Goal: Task Accomplishment & Management: Use online tool/utility

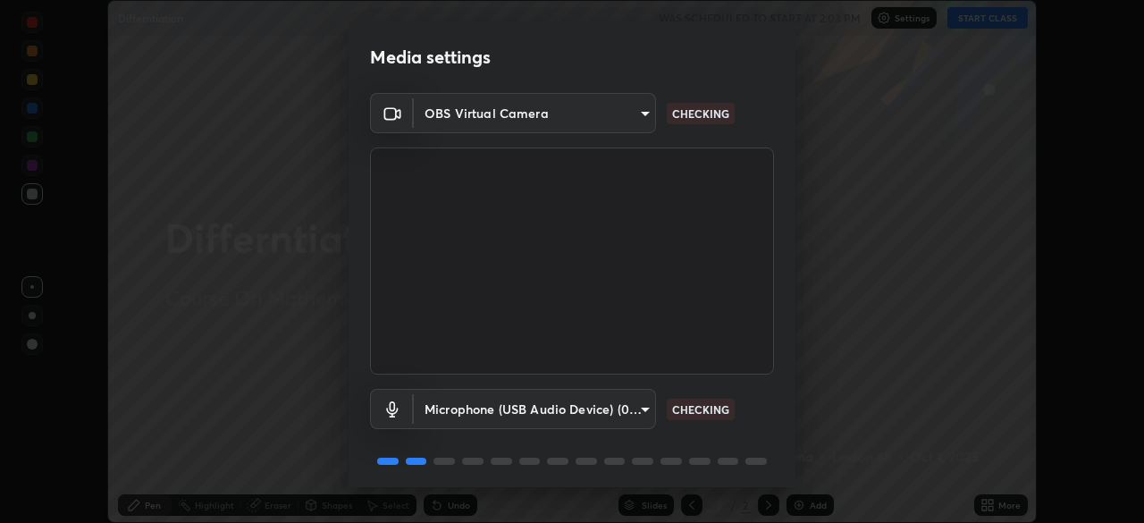
scroll to position [63, 0]
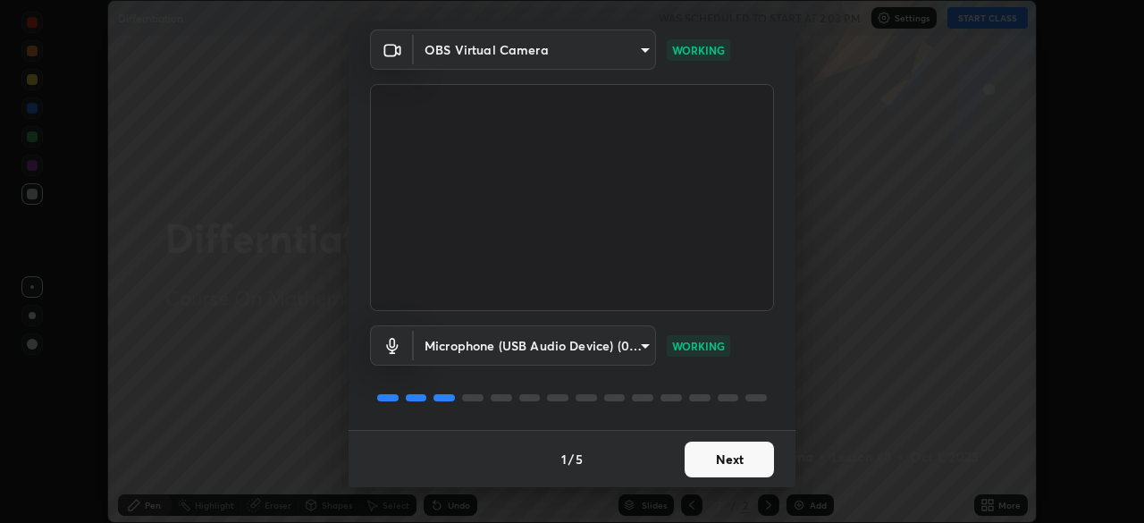
click at [736, 459] on button "Next" at bounding box center [729, 460] width 89 height 36
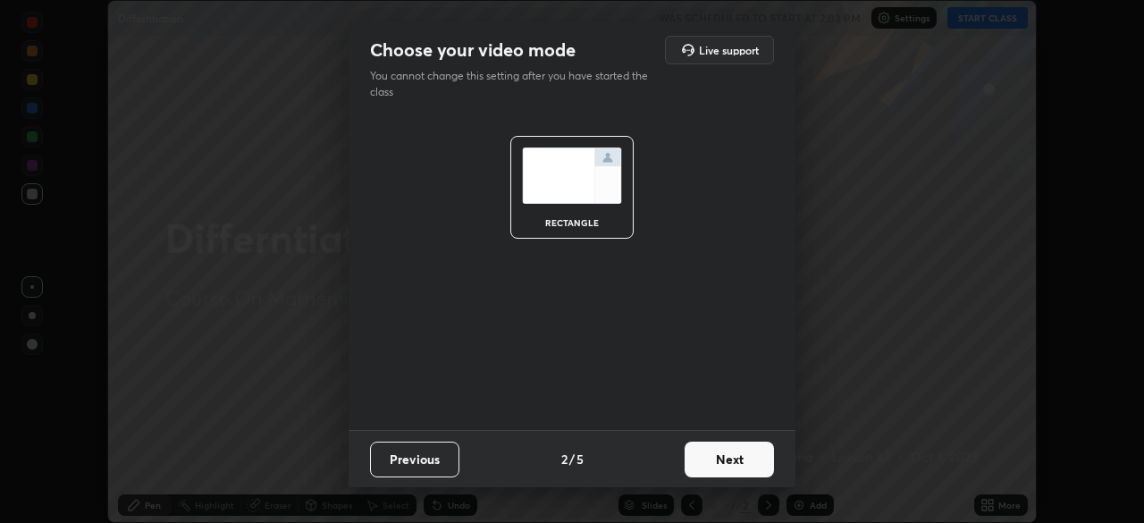
scroll to position [0, 0]
click at [735, 464] on button "Next" at bounding box center [729, 460] width 89 height 36
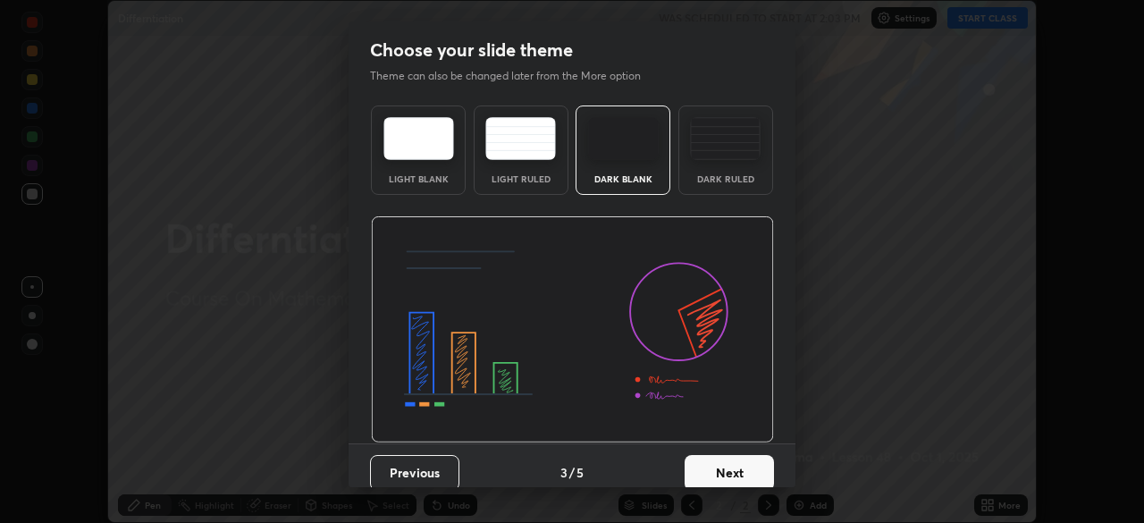
click at [738, 462] on button "Next" at bounding box center [729, 473] width 89 height 36
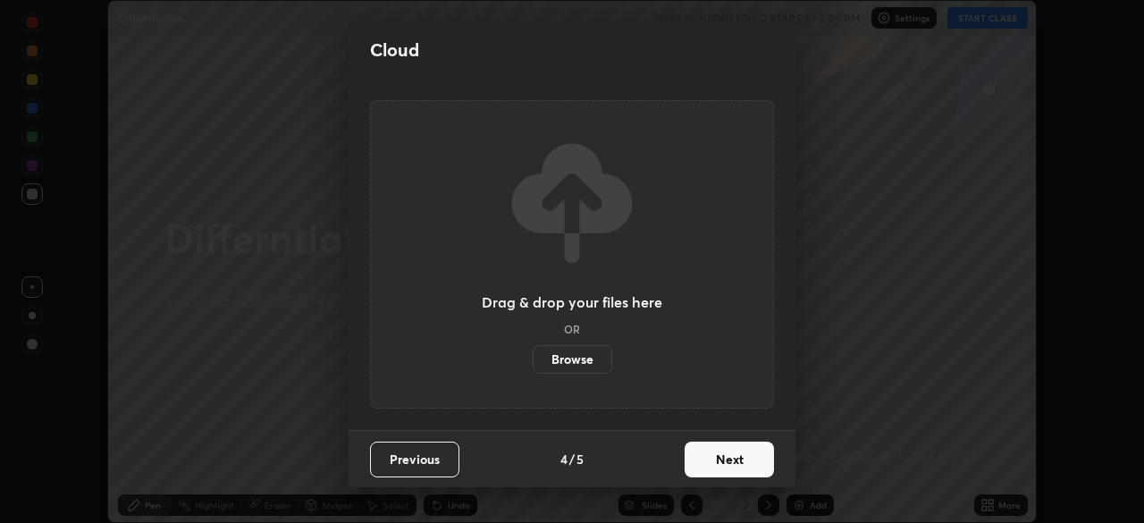
click at [740, 466] on button "Next" at bounding box center [729, 460] width 89 height 36
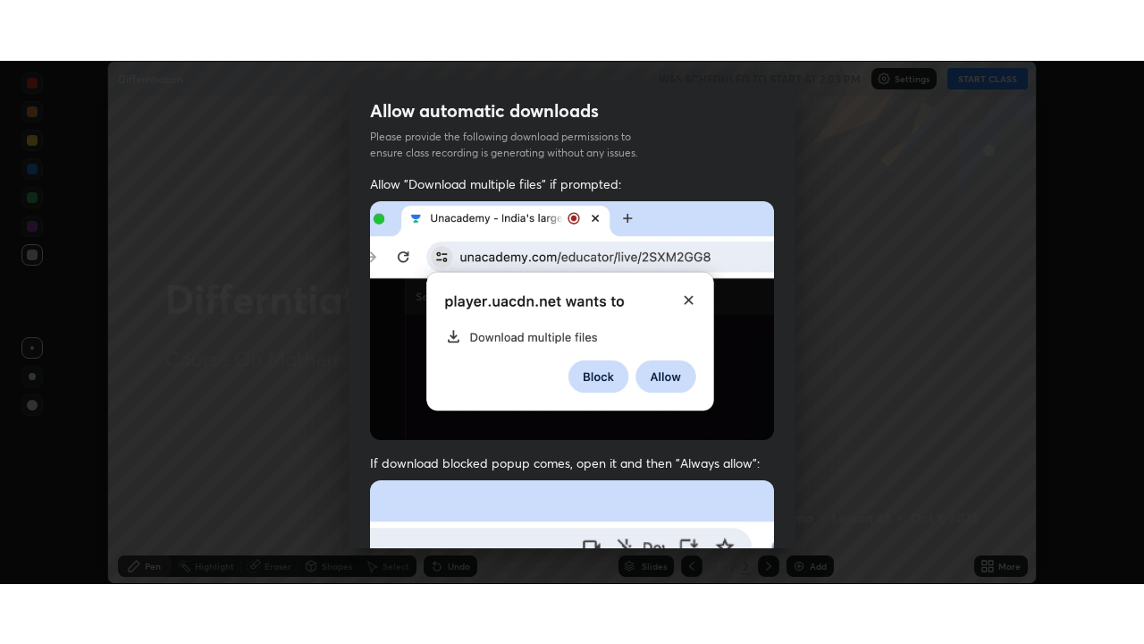
scroll to position [428, 0]
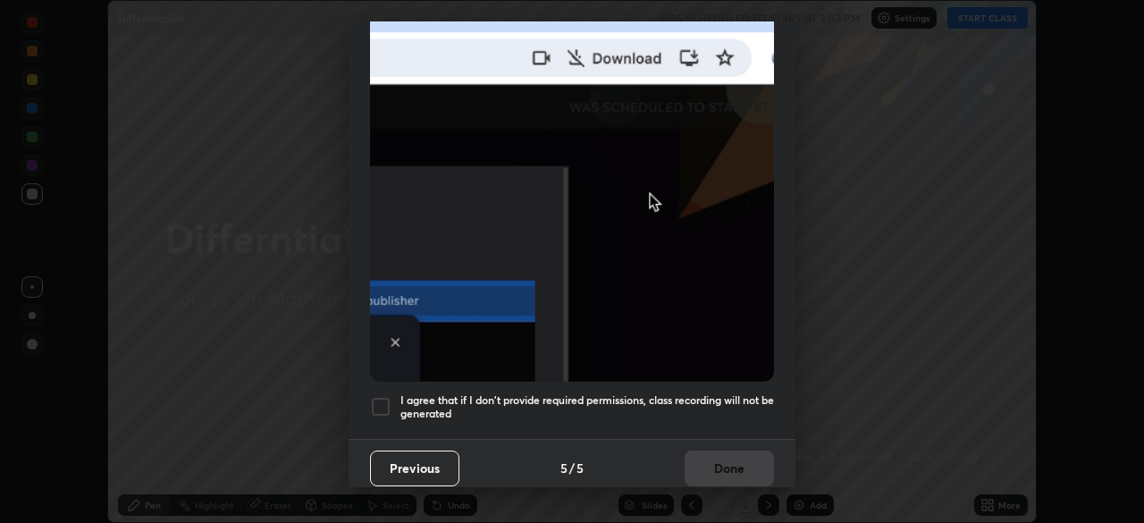
click at [376, 402] on div at bounding box center [380, 406] width 21 height 21
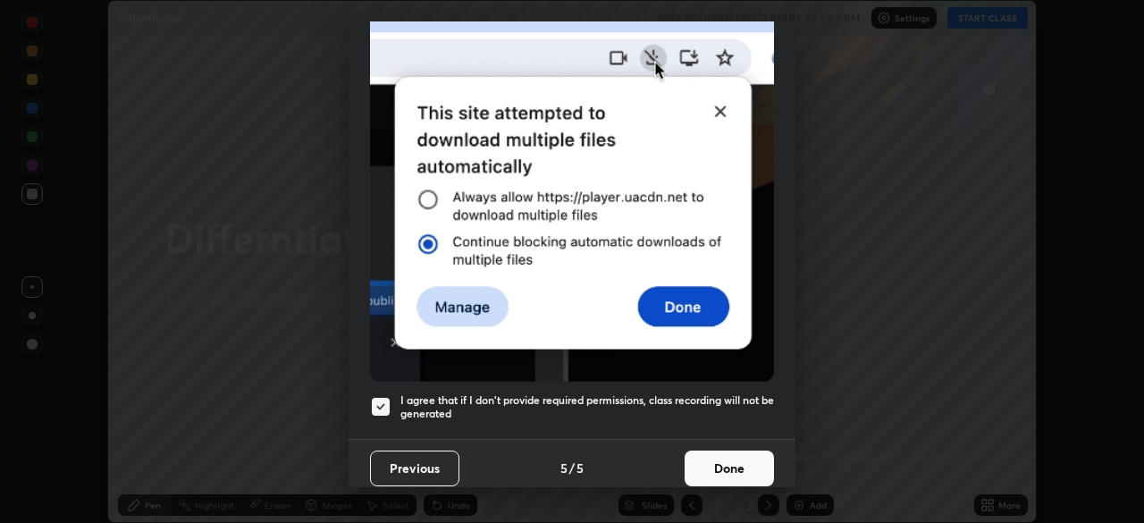
click at [699, 476] on button "Done" at bounding box center [729, 468] width 89 height 36
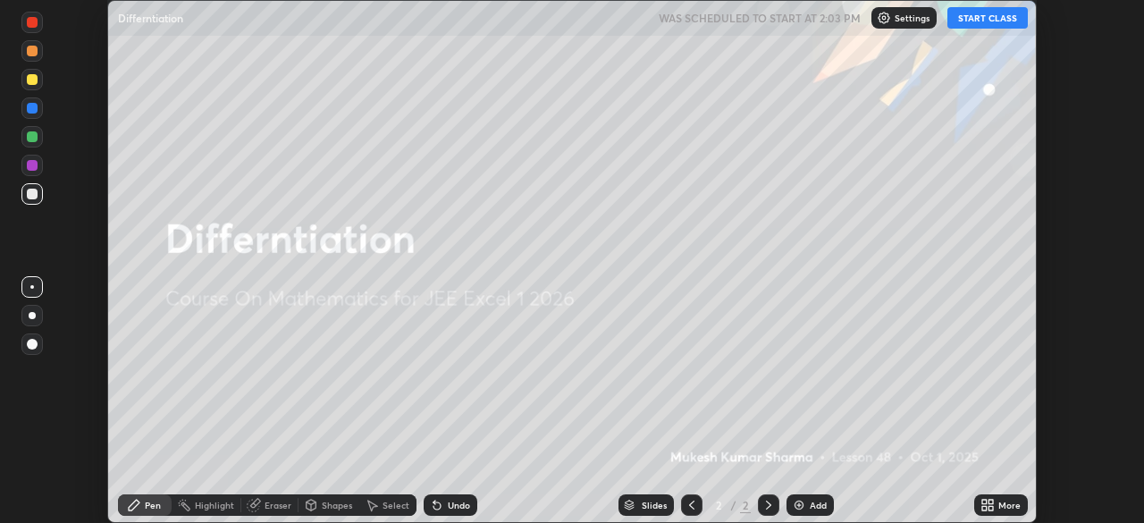
click at [972, 14] on button "START CLASS" at bounding box center [987, 17] width 80 height 21
click at [810, 507] on div "Add" at bounding box center [818, 505] width 17 height 9
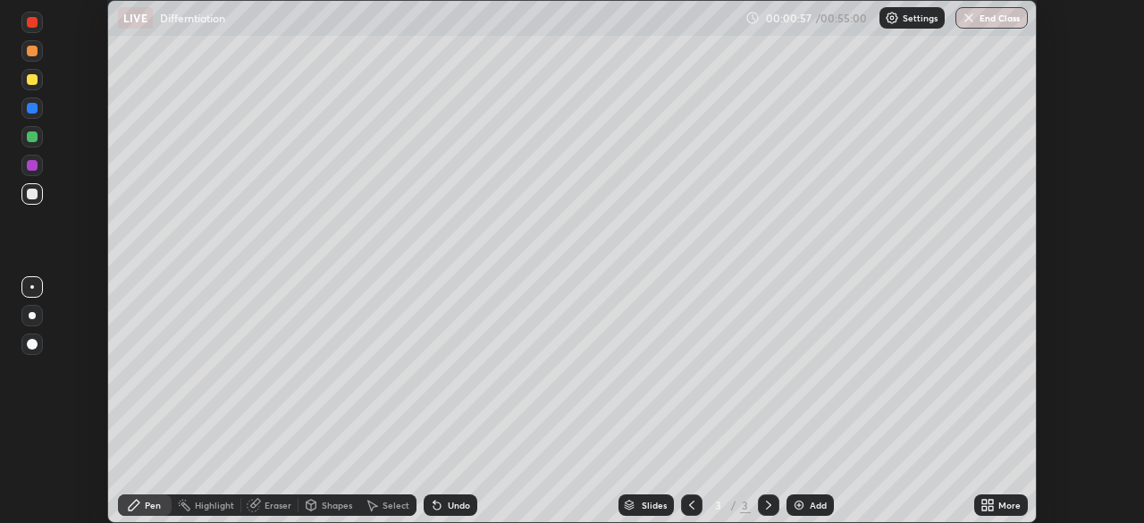
click at [984, 507] on icon at bounding box center [984, 508] width 4 height 4
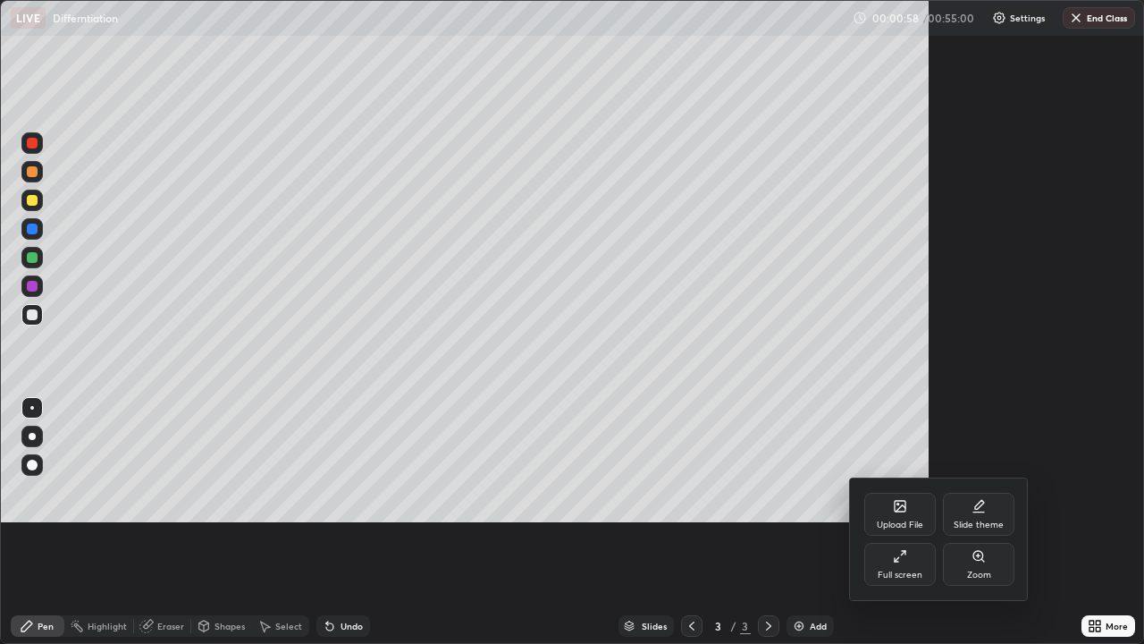
scroll to position [644, 1144]
click at [896, 514] on div at bounding box center [572, 322] width 1144 height 644
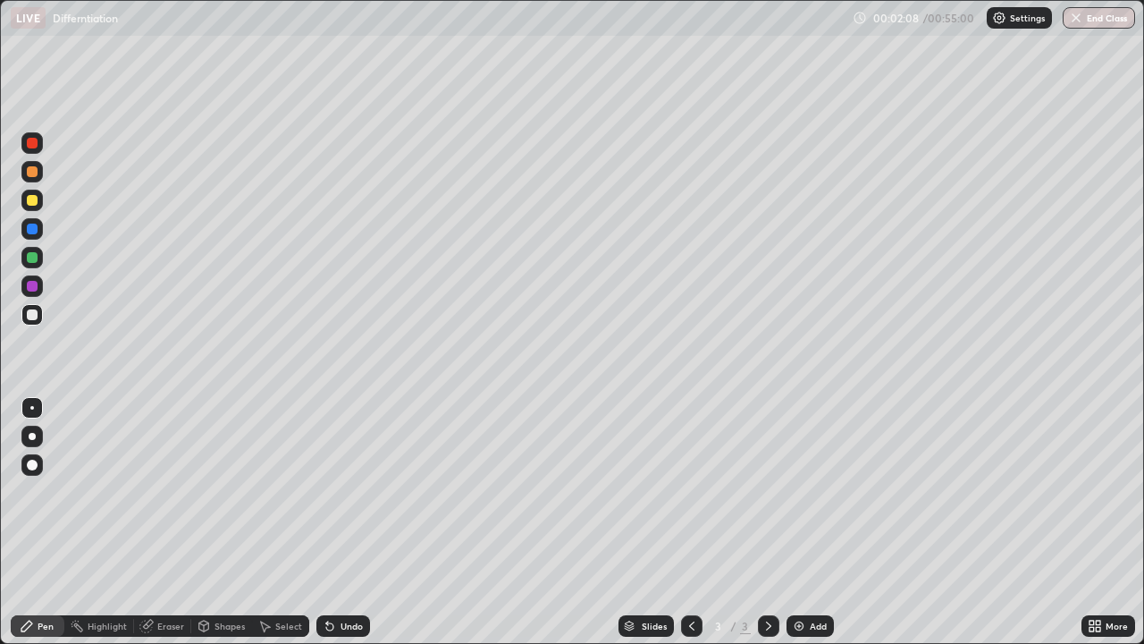
click at [32, 198] on div at bounding box center [32, 200] width 11 height 11
click at [31, 435] on div at bounding box center [32, 436] width 7 height 7
click at [341, 522] on div "Undo" at bounding box center [352, 625] width 22 height 9
click at [343, 522] on div "Undo" at bounding box center [352, 625] width 22 height 9
click at [341, 522] on div "Undo" at bounding box center [352, 625] width 22 height 9
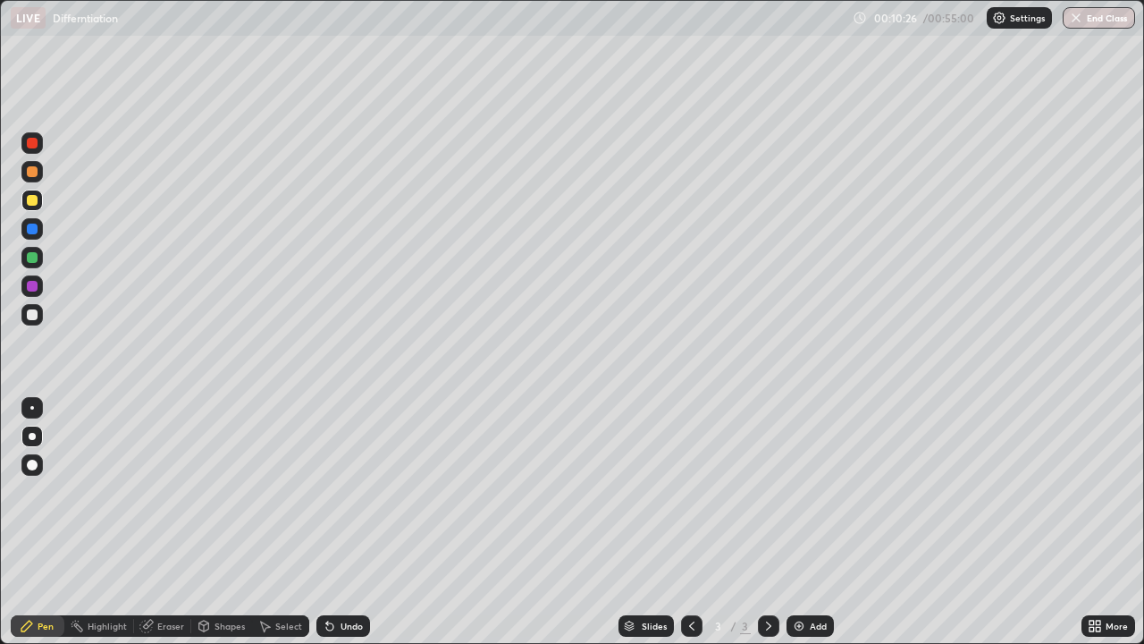
click at [162, 522] on div "Eraser" at bounding box center [170, 625] width 27 height 9
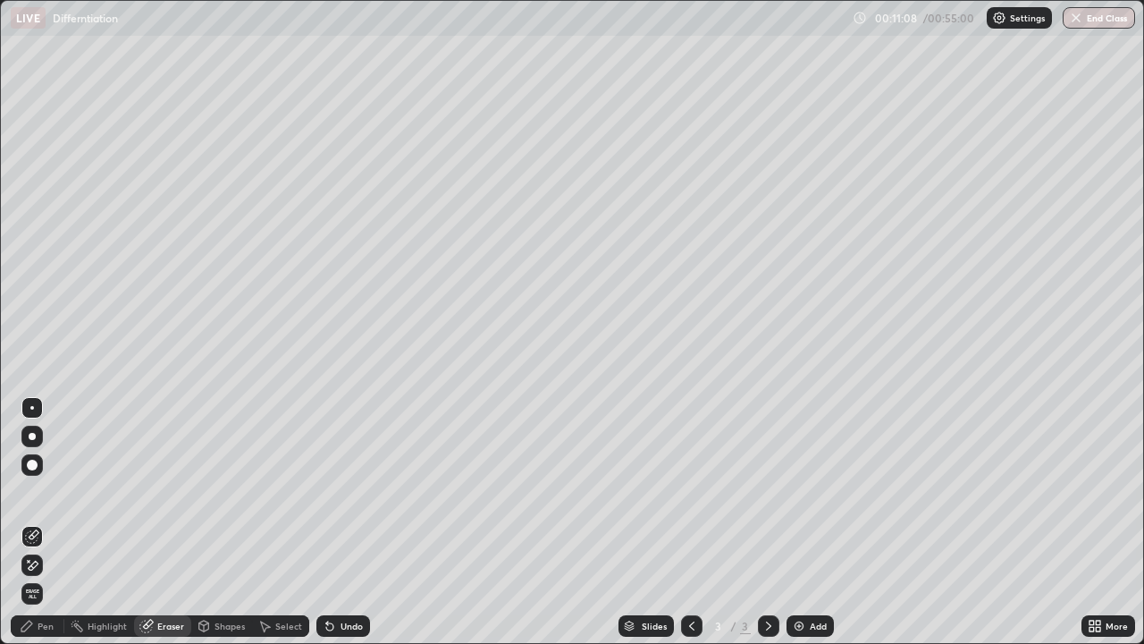
click at [40, 522] on div "Pen" at bounding box center [38, 625] width 54 height 21
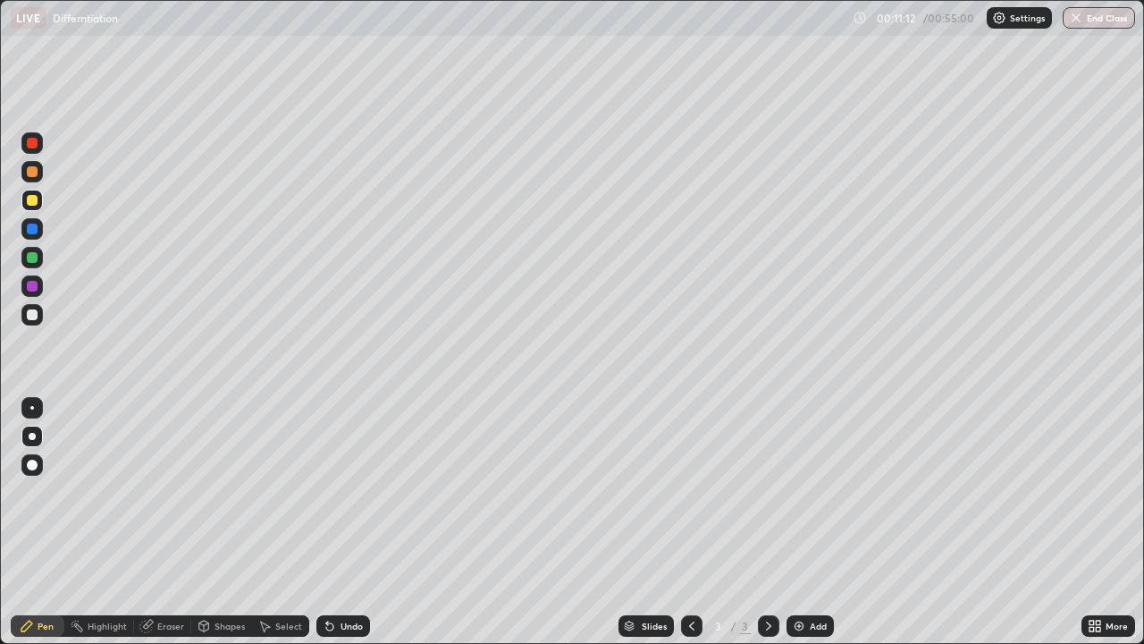
click at [796, 522] on img at bounding box center [799, 626] width 14 height 14
click at [52, 45] on div "Erase all" at bounding box center [32, 322] width 43 height 572
click at [342, 522] on div "Undo" at bounding box center [352, 625] width 22 height 9
click at [344, 522] on div "Undo" at bounding box center [352, 625] width 22 height 9
click at [342, 522] on div "Undo" at bounding box center [352, 625] width 22 height 9
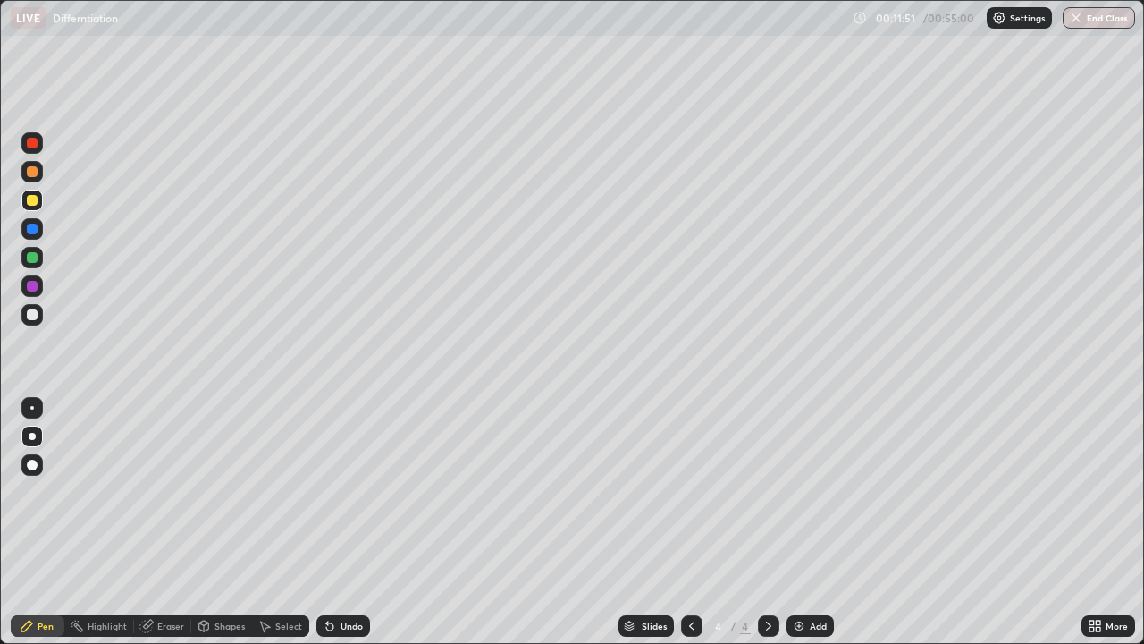
click at [341, 522] on div "Undo" at bounding box center [352, 625] width 22 height 9
click at [334, 522] on div "Undo" at bounding box center [343, 625] width 54 height 21
click at [346, 522] on div "Undo" at bounding box center [339, 626] width 61 height 36
click at [278, 522] on div "Select" at bounding box center [288, 625] width 27 height 9
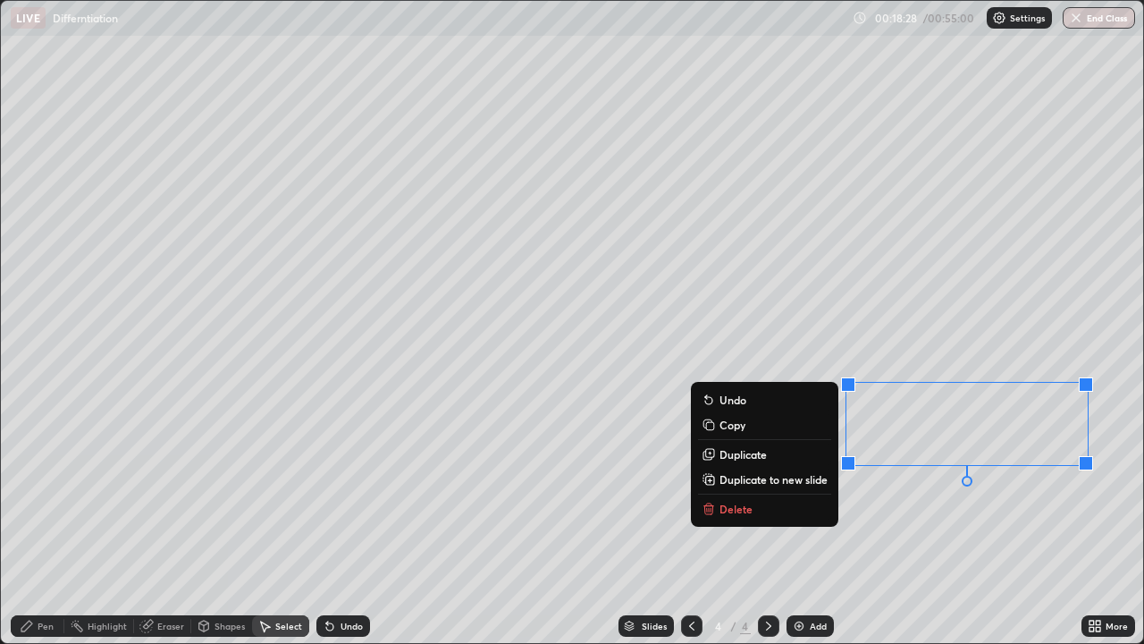
click at [727, 502] on p "Delete" at bounding box center [736, 508] width 33 height 14
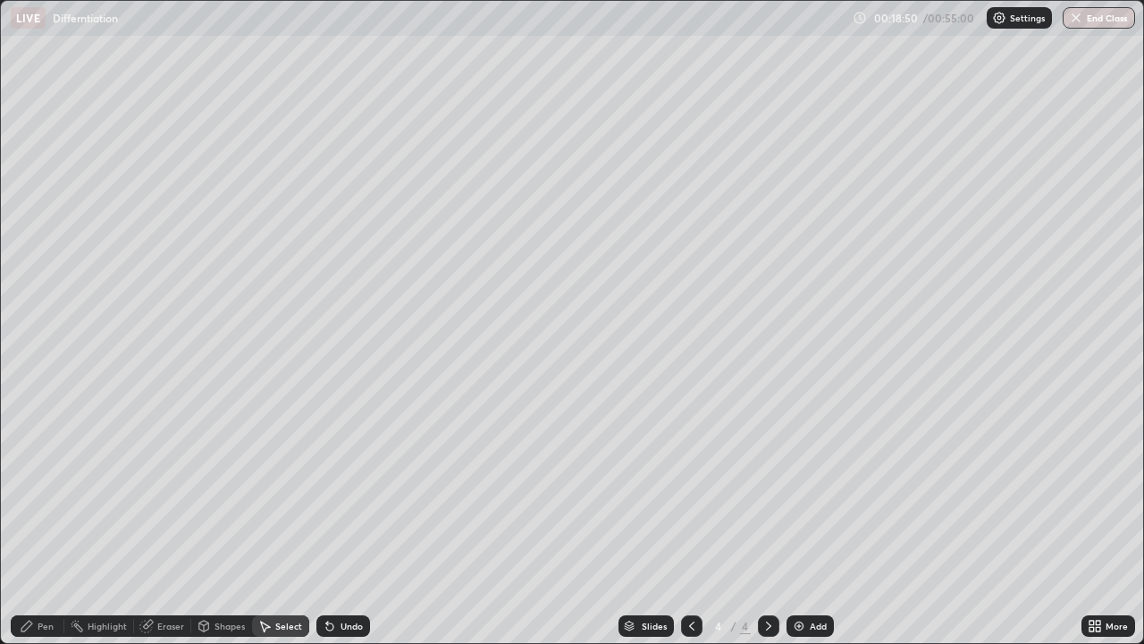
click at [38, 522] on div "Pen" at bounding box center [38, 625] width 54 height 21
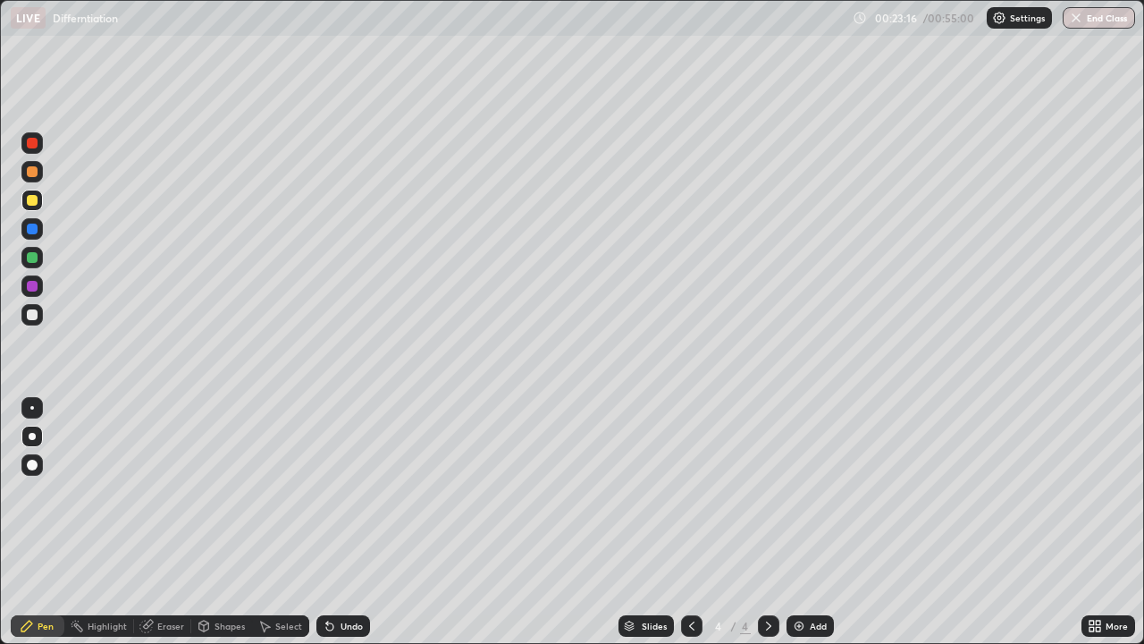
click at [800, 522] on img at bounding box center [799, 626] width 14 height 14
click at [690, 522] on icon at bounding box center [692, 626] width 14 height 14
click at [767, 522] on icon at bounding box center [769, 626] width 14 height 14
click at [690, 522] on icon at bounding box center [692, 626] width 14 height 14
click at [765, 522] on icon at bounding box center [769, 626] width 14 height 14
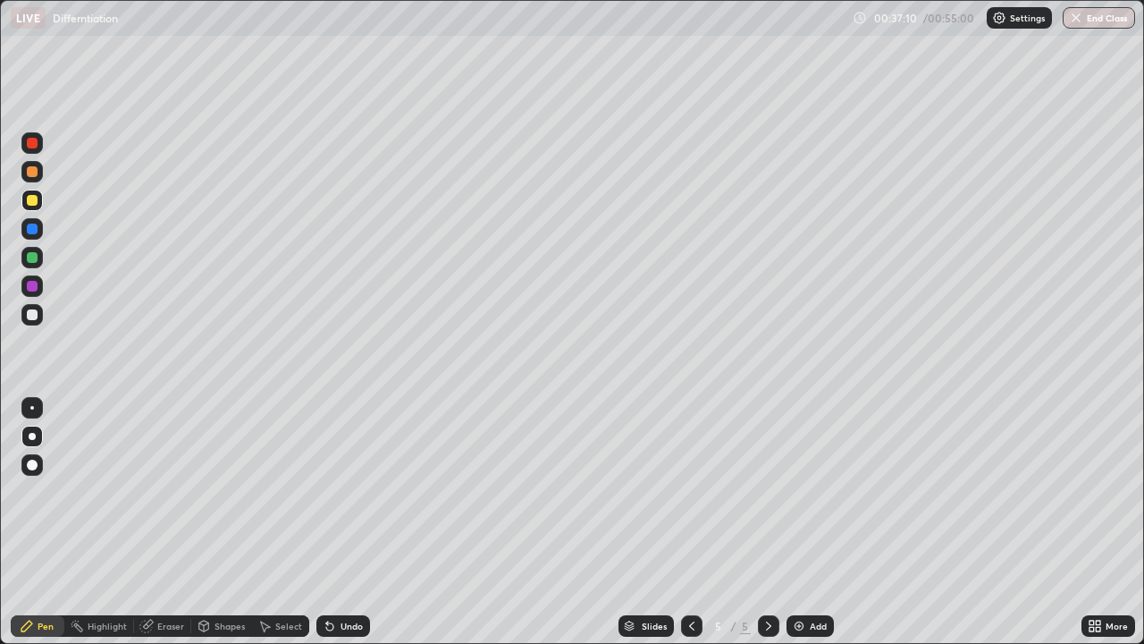
click at [799, 522] on img at bounding box center [799, 626] width 14 height 14
click at [327, 522] on icon at bounding box center [329, 626] width 7 height 7
click at [810, 522] on div "Add" at bounding box center [818, 625] width 17 height 9
click at [336, 522] on div "Undo" at bounding box center [343, 625] width 54 height 21
click at [341, 522] on div "Undo" at bounding box center [352, 625] width 22 height 9
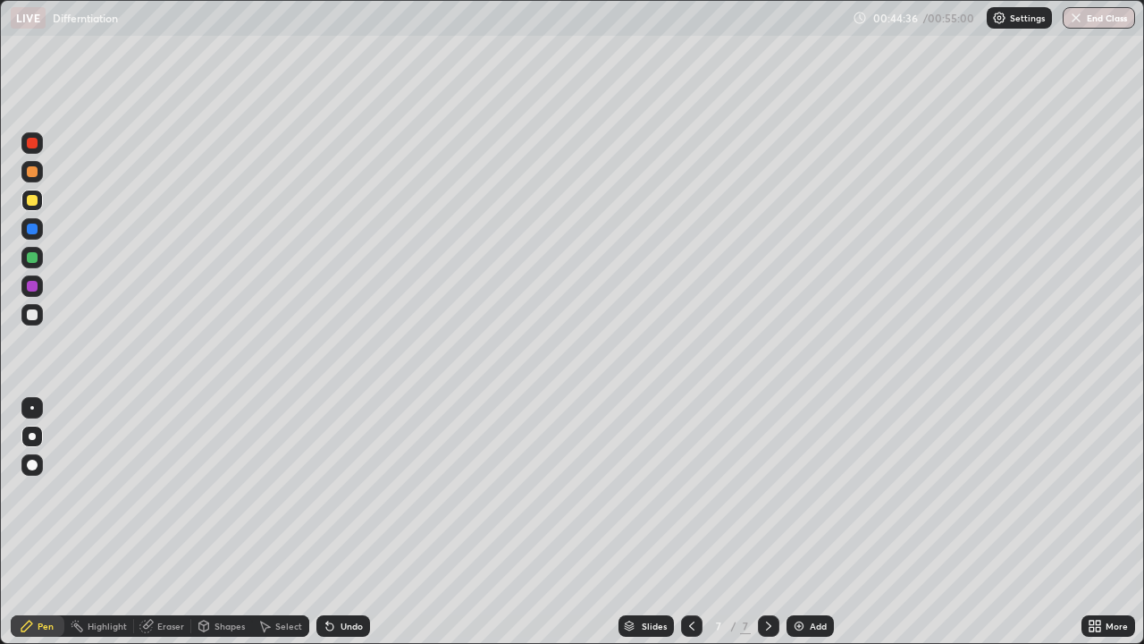
click at [343, 522] on div "Undo" at bounding box center [343, 625] width 54 height 21
click at [164, 522] on div "Eraser" at bounding box center [170, 625] width 27 height 9
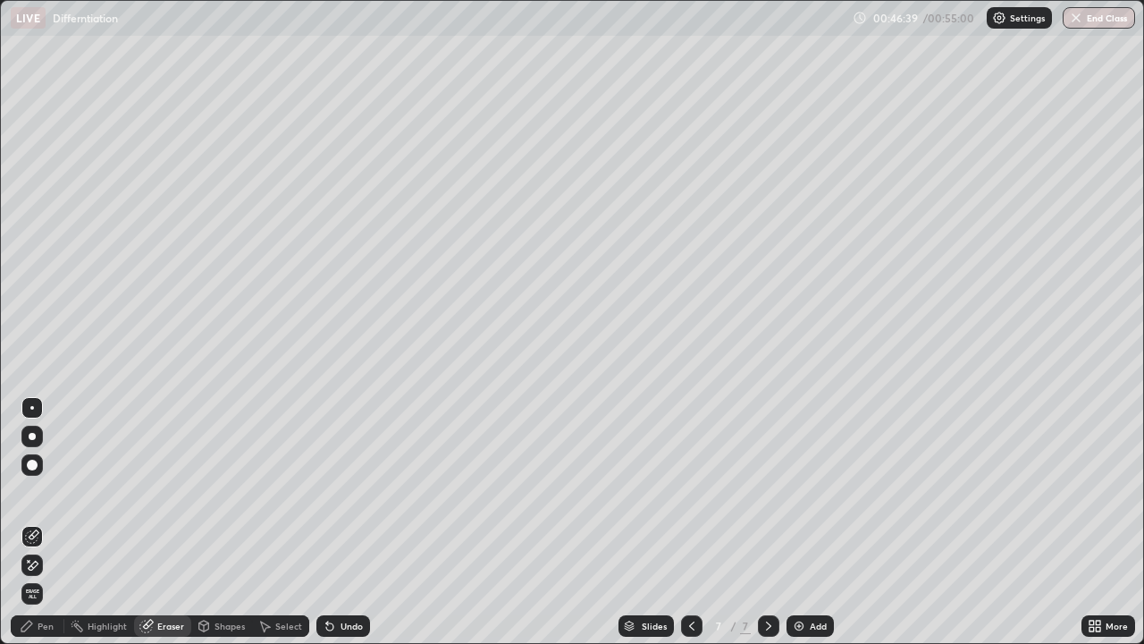
click at [45, 522] on div "Pen" at bounding box center [46, 625] width 16 height 9
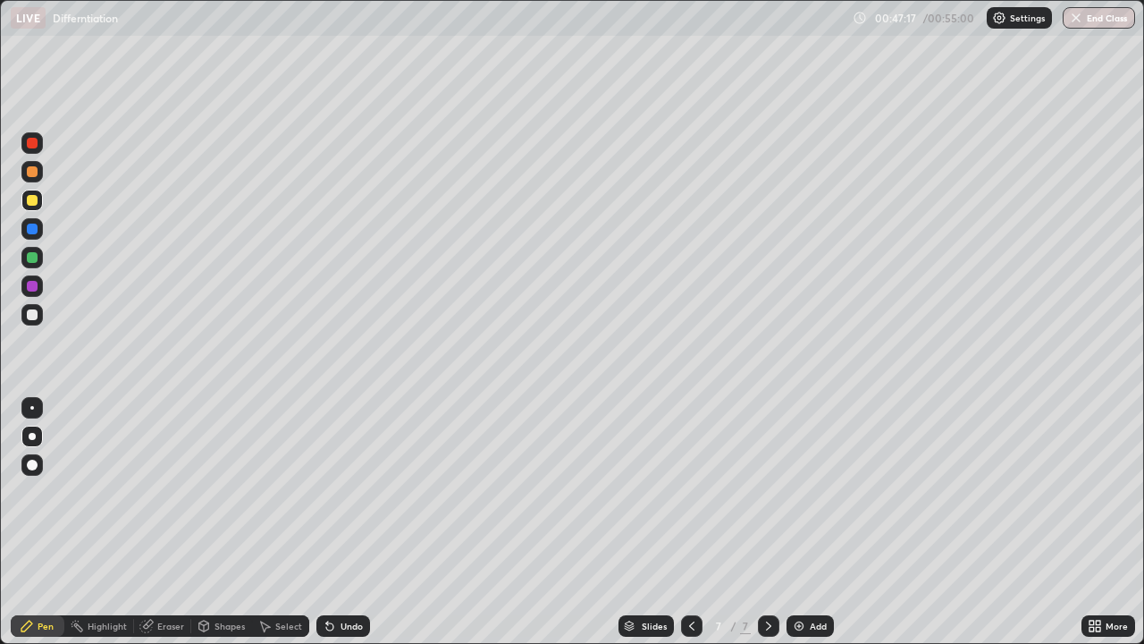
click at [272, 522] on div "Select" at bounding box center [280, 625] width 57 height 21
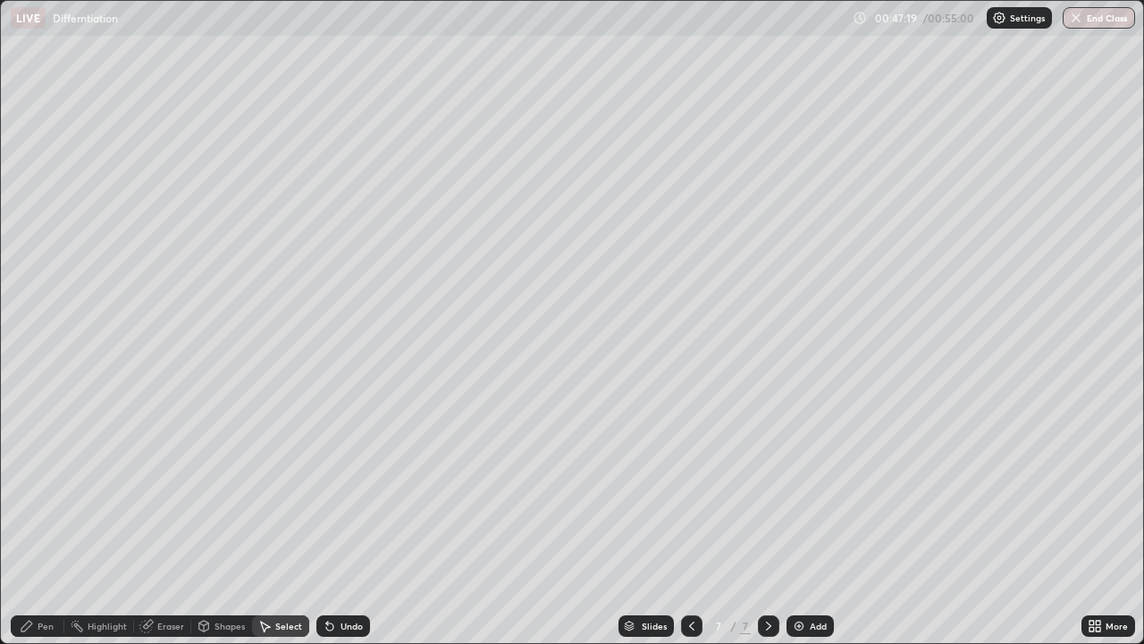
click at [114, 252] on div "0 ° Undo Copy Duplicate Duplicate to new slide Delete" at bounding box center [572, 322] width 1142 height 642
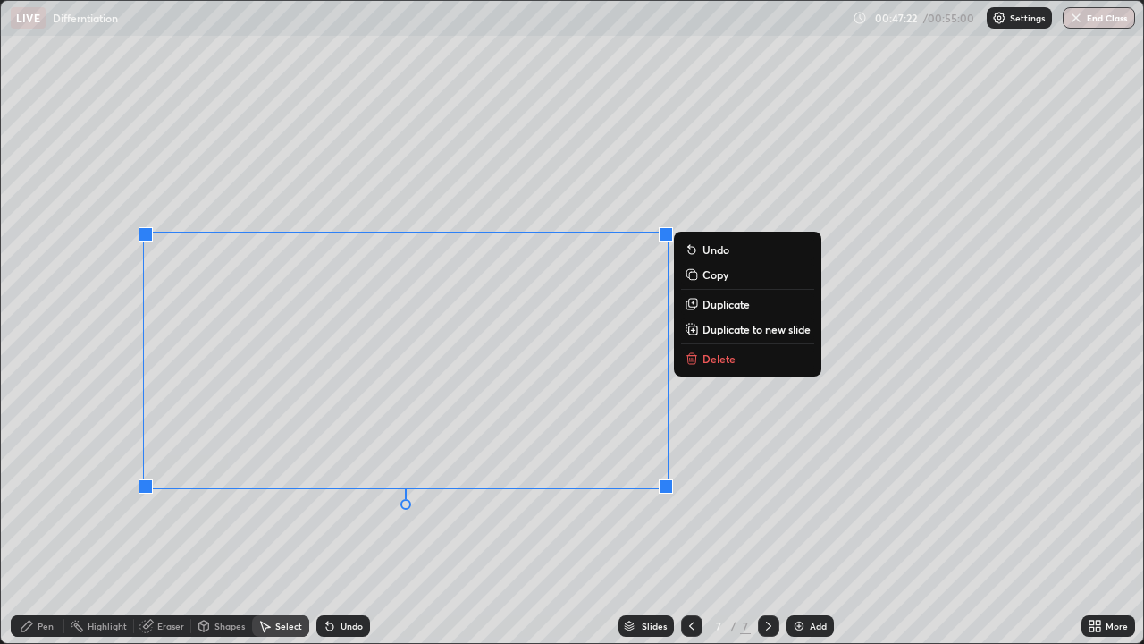
click at [707, 367] on button "Delete" at bounding box center [747, 358] width 133 height 21
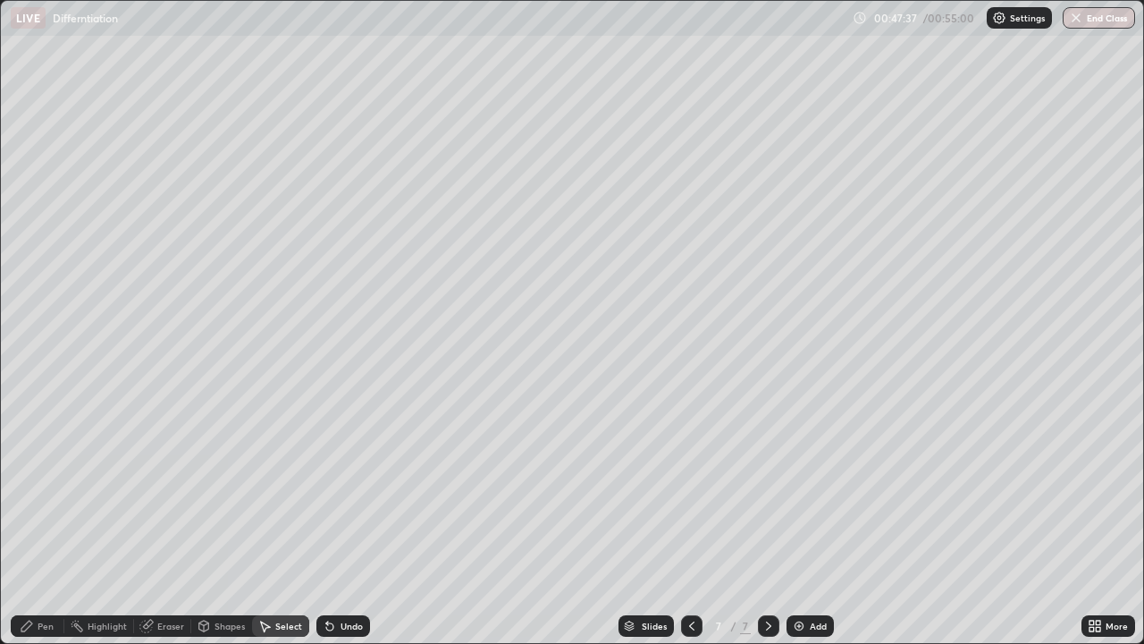
click at [341, 522] on div "Undo" at bounding box center [352, 625] width 22 height 9
click at [37, 522] on div "Pen" at bounding box center [38, 625] width 54 height 21
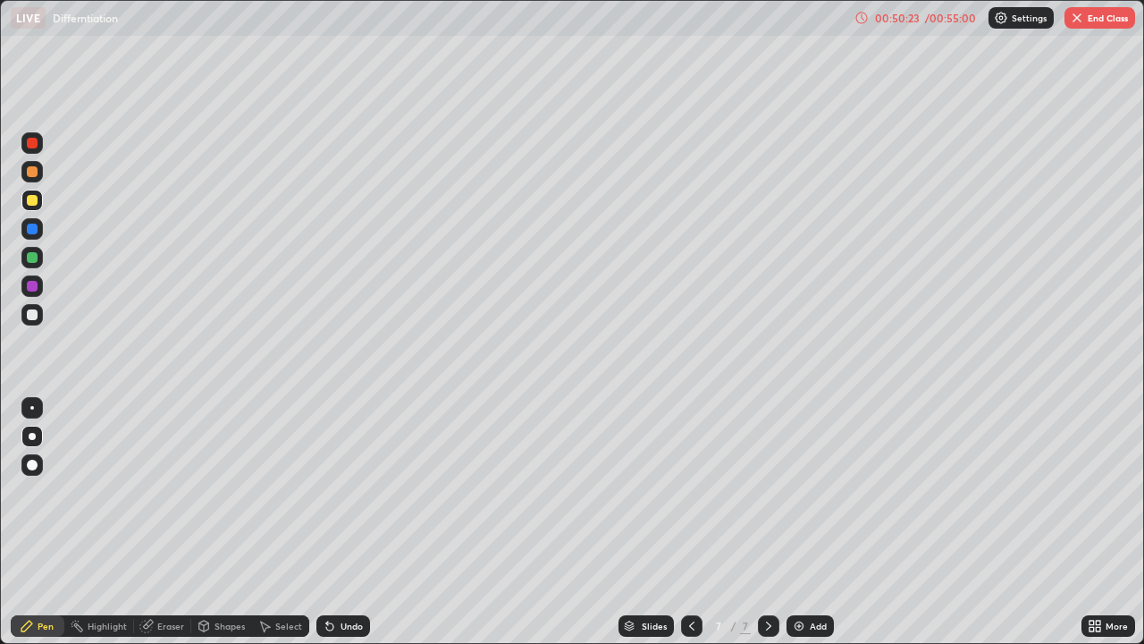
click at [1091, 20] on button "End Class" at bounding box center [1100, 17] width 71 height 21
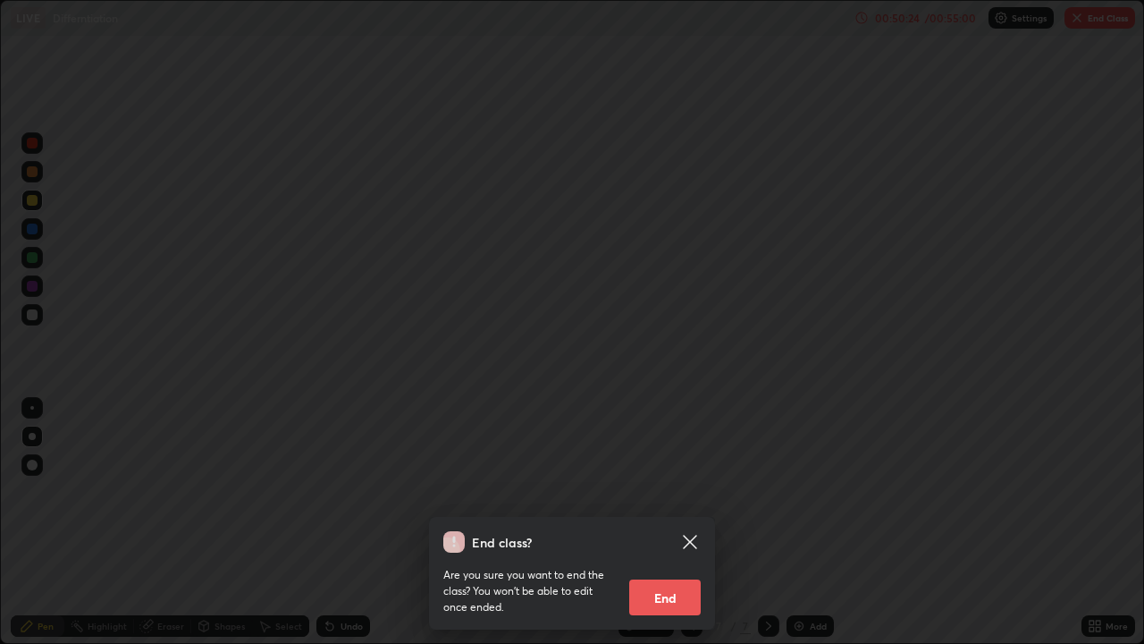
click at [669, 522] on button "End" at bounding box center [665, 597] width 72 height 36
